Goal: Task Accomplishment & Management: Use online tool/utility

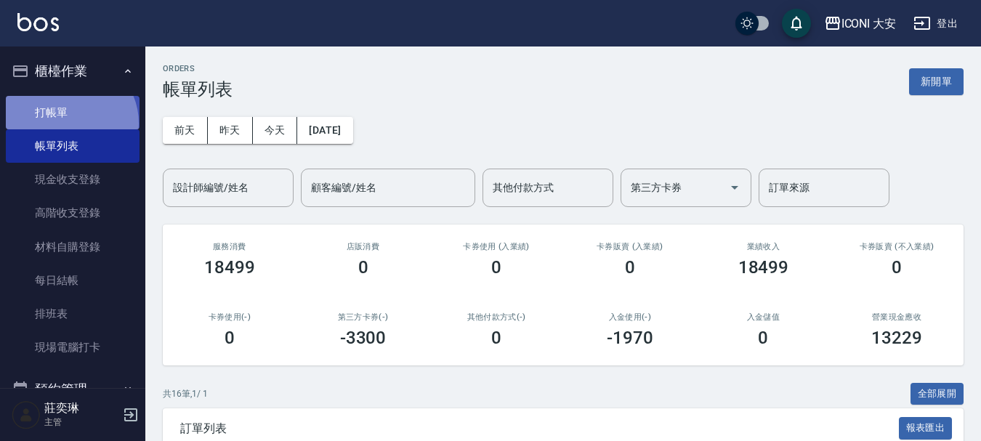
click at [69, 123] on link "打帳單" at bounding box center [73, 112] width 134 height 33
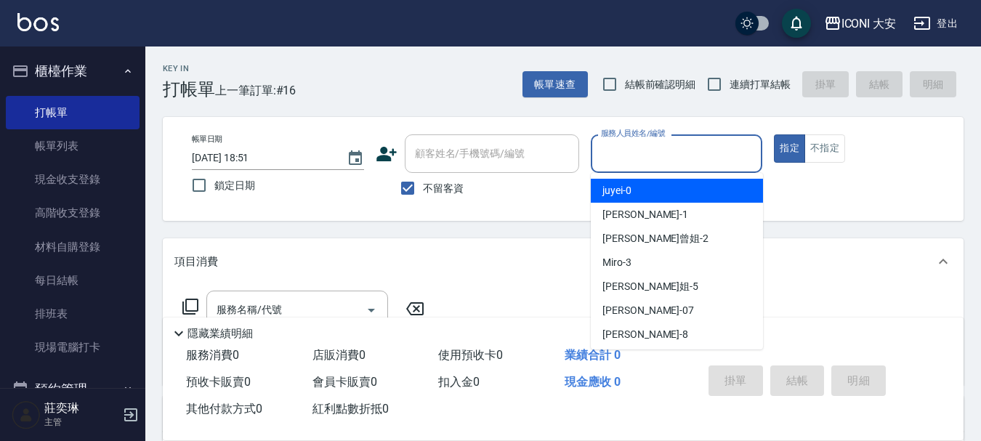
click at [638, 158] on input "服務人員姓名/編號" at bounding box center [676, 153] width 159 height 25
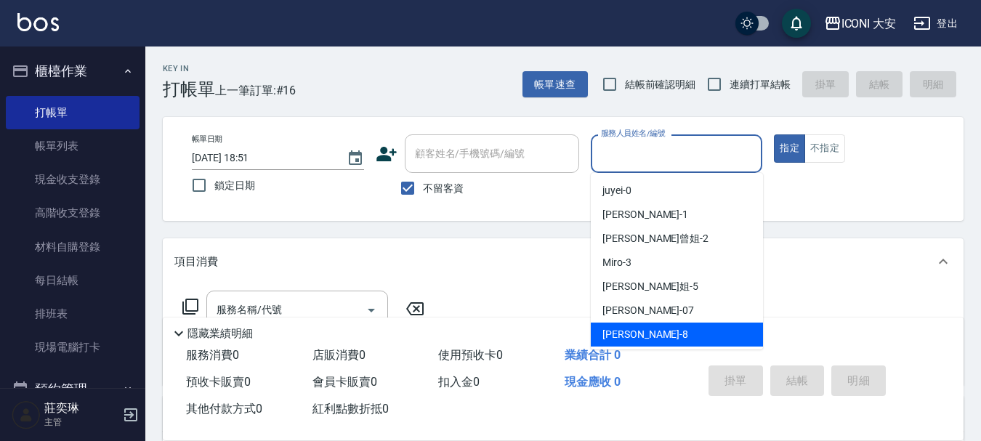
scroll to position [27, 0]
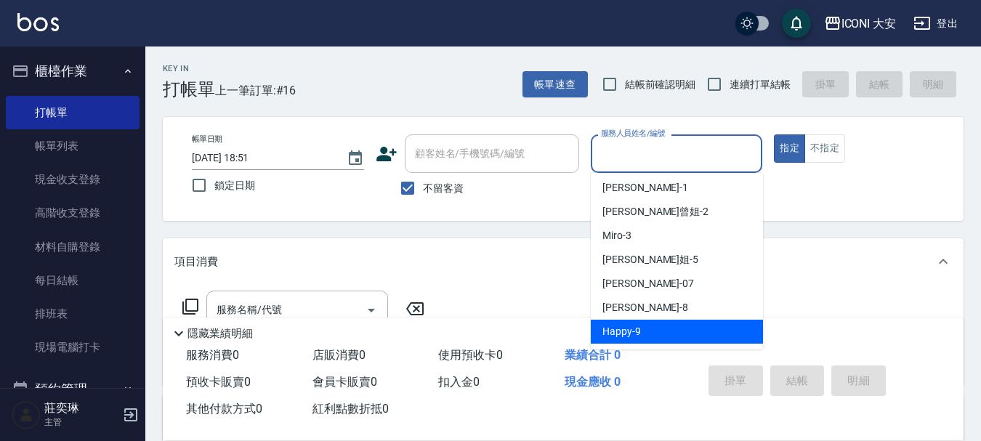
click at [626, 325] on span "Happy -9" at bounding box center [622, 331] width 39 height 15
type input "Happy-9"
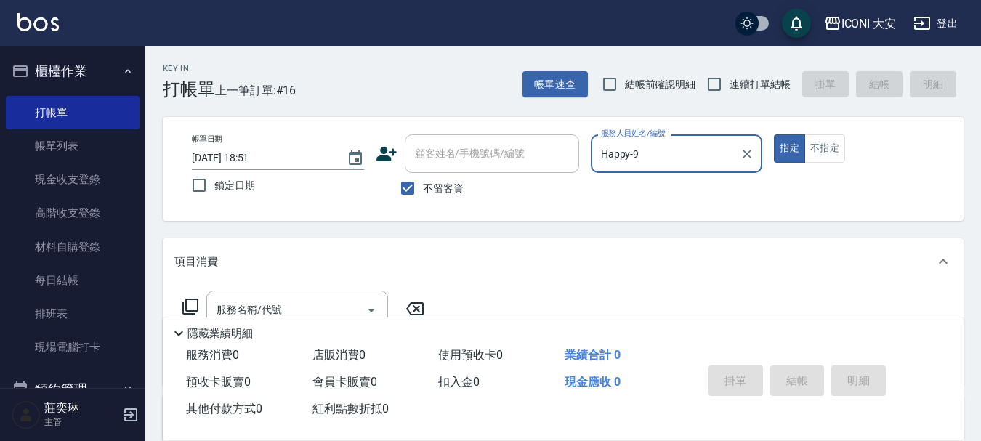
scroll to position [73, 0]
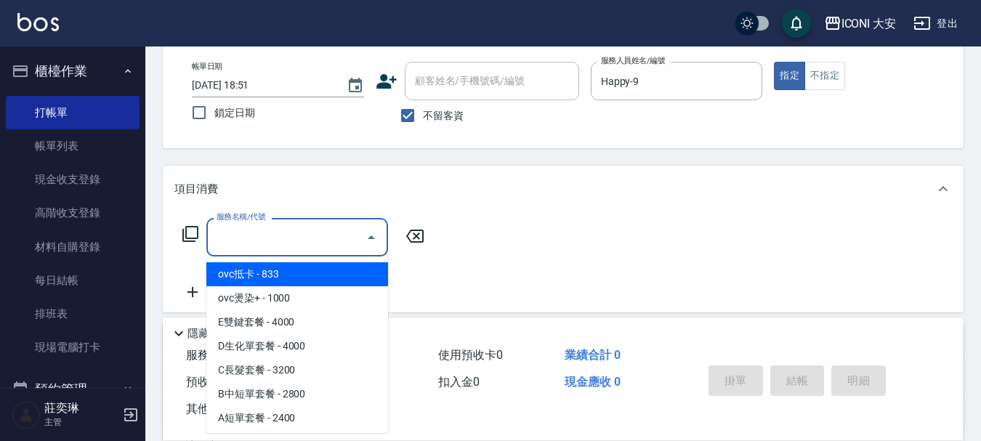
click at [302, 238] on input "服務名稱/代號" at bounding box center [286, 237] width 147 height 25
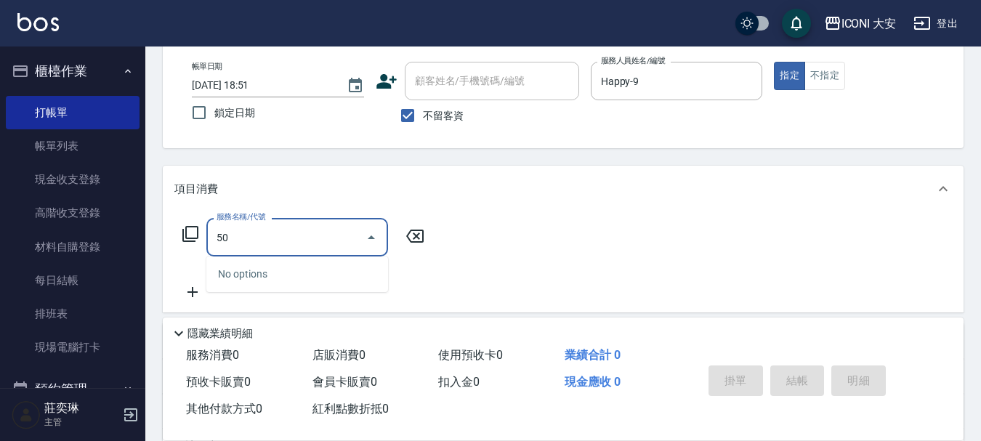
type input "5"
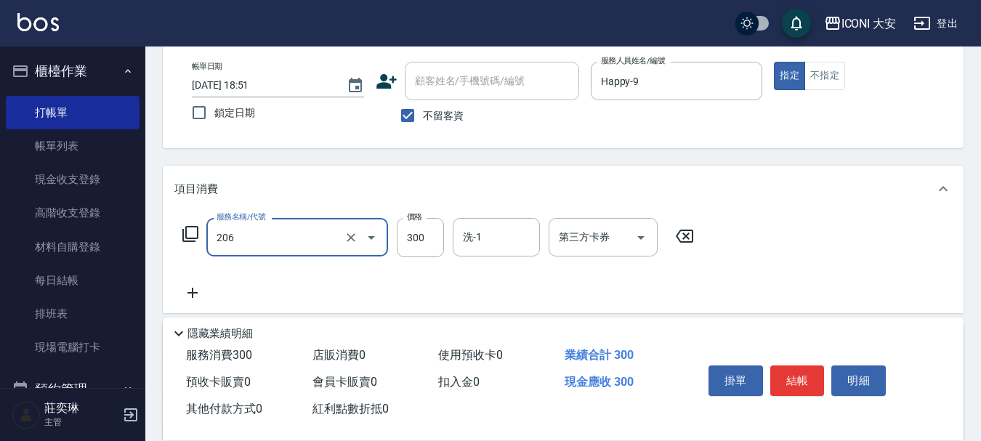
type input "洗髮(206)"
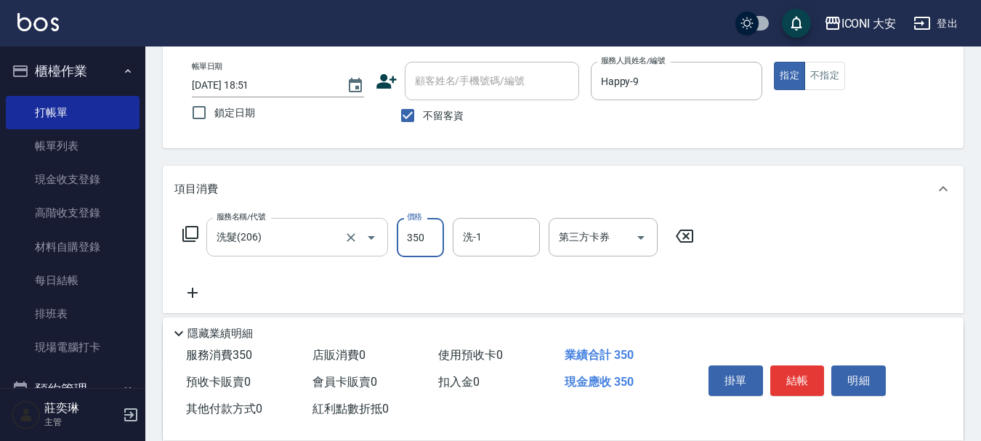
type input "350"
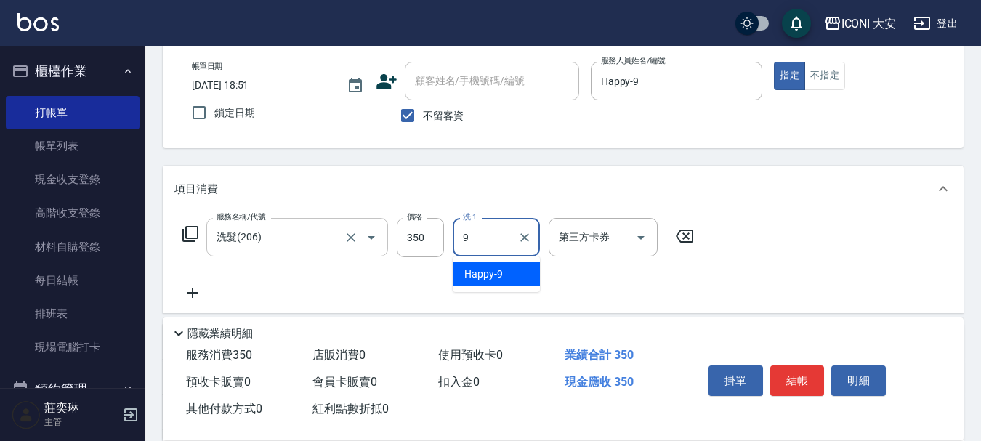
type input "Happy-9"
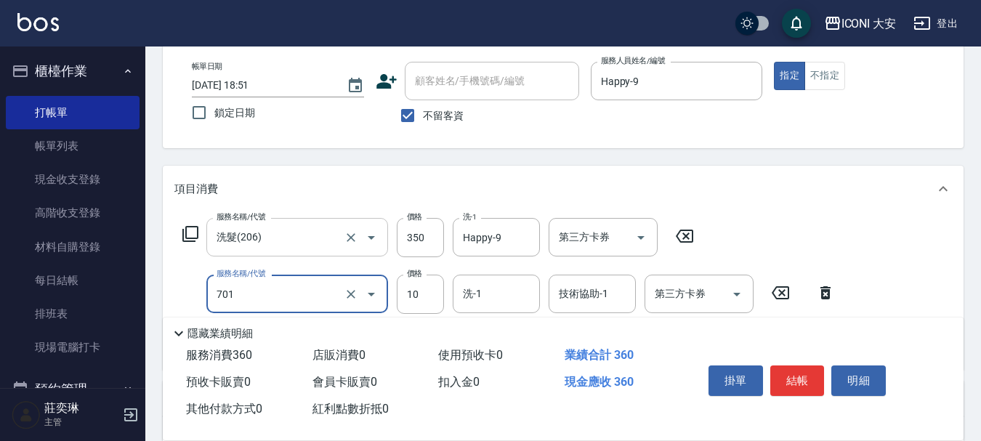
type input "[PERSON_NAME](701)"
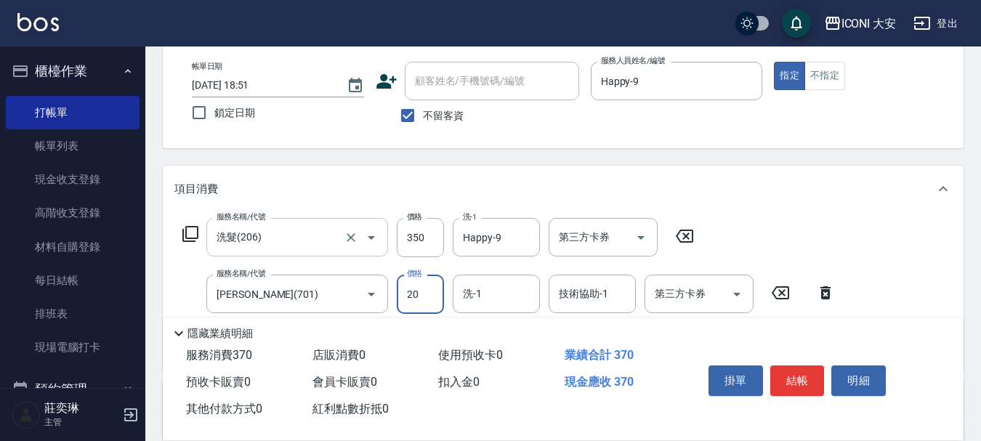
type input "20"
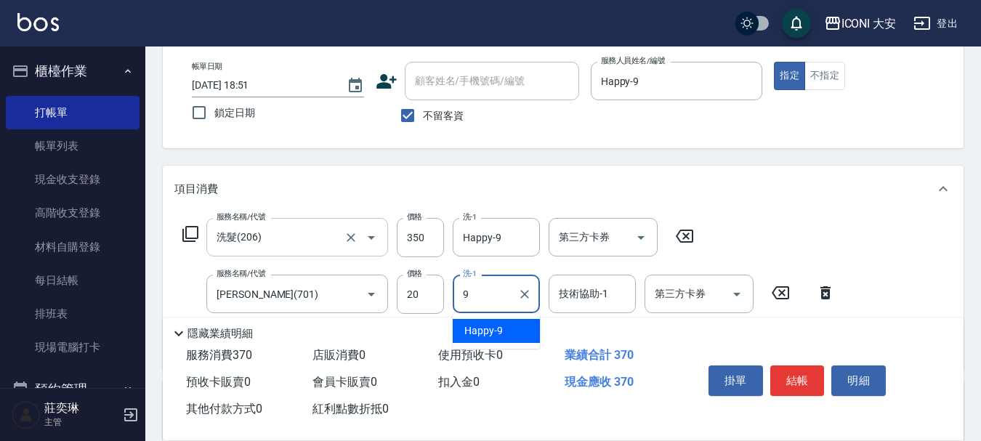
type input "Happy-9"
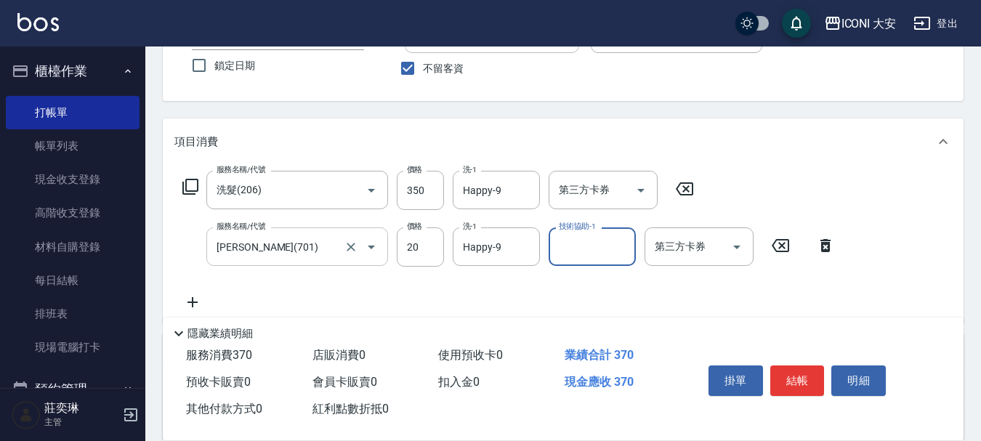
scroll to position [145, 0]
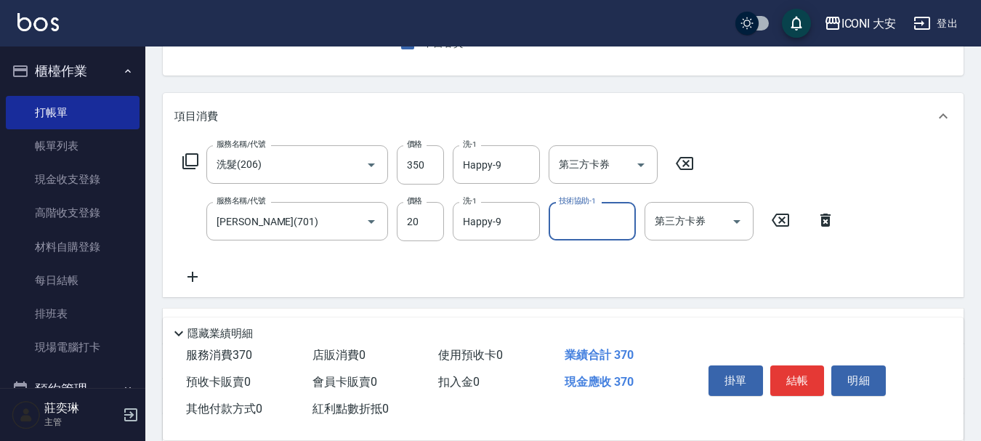
click at [192, 279] on icon at bounding box center [193, 277] width 10 height 10
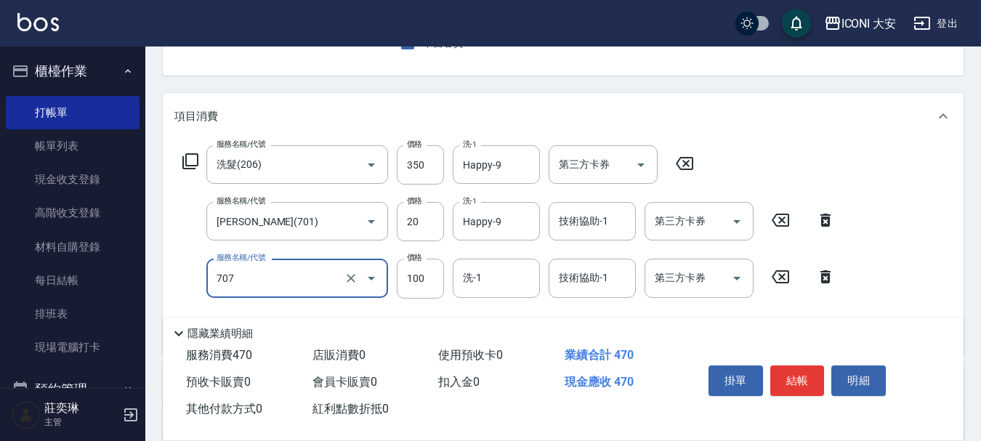
type input "瞬間護髮(707)"
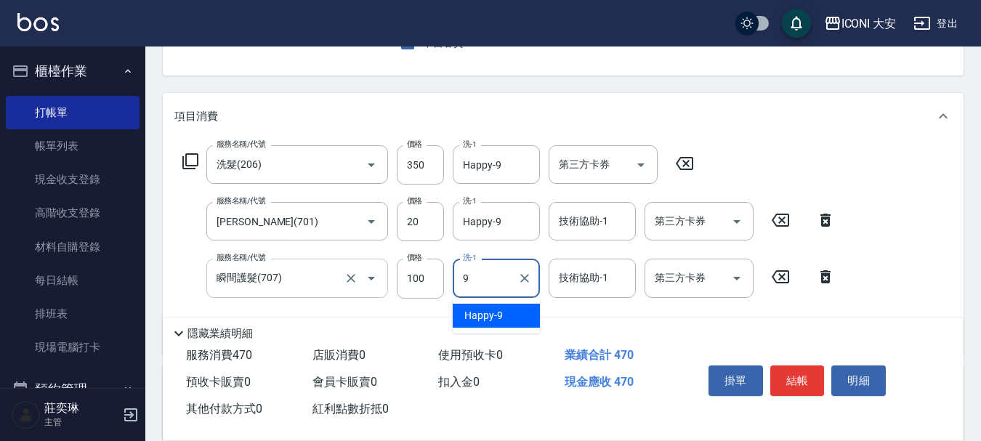
type input "Happy-9"
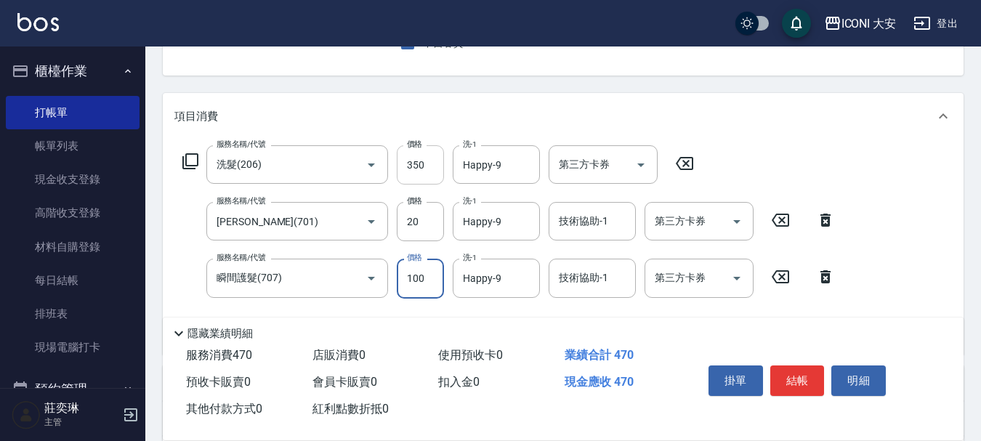
click at [431, 173] on input "350" at bounding box center [420, 164] width 47 height 39
click at [438, 169] on input "350" at bounding box center [420, 164] width 47 height 39
type input "429"
click at [807, 374] on button "結帳" at bounding box center [797, 381] width 55 height 31
